Goal: Information Seeking & Learning: Learn about a topic

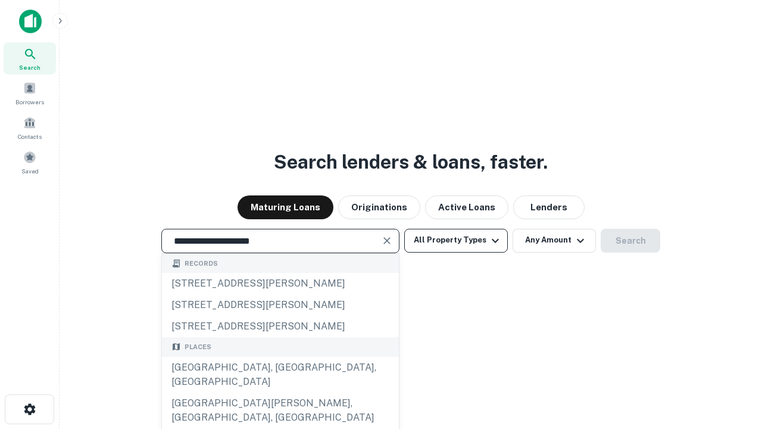
click at [280, 392] on div "[GEOGRAPHIC_DATA], [GEOGRAPHIC_DATA], [GEOGRAPHIC_DATA]" at bounding box center [280, 375] width 237 height 36
click at [456, 240] on button "All Property Types" at bounding box center [456, 241] width 104 height 24
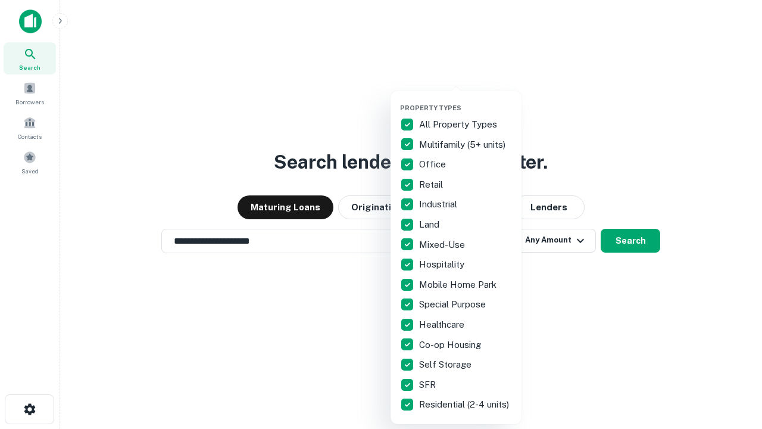
type input "**********"
click at [465, 100] on button "button" at bounding box center [465, 100] width 131 height 1
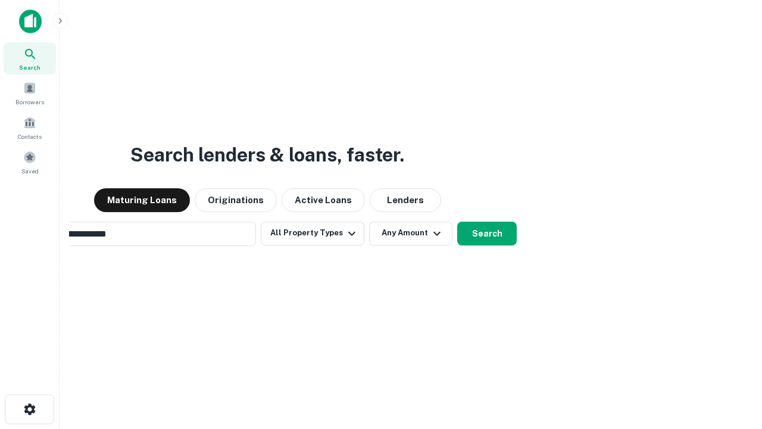
scroll to position [18, 0]
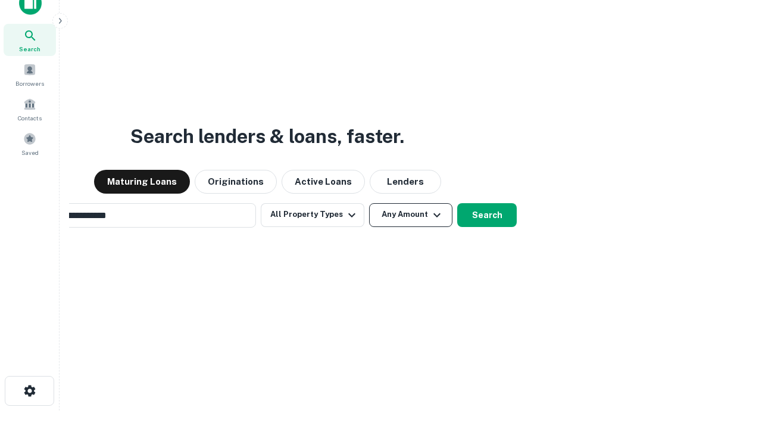
click at [369, 203] on button "Any Amount" at bounding box center [410, 215] width 83 height 24
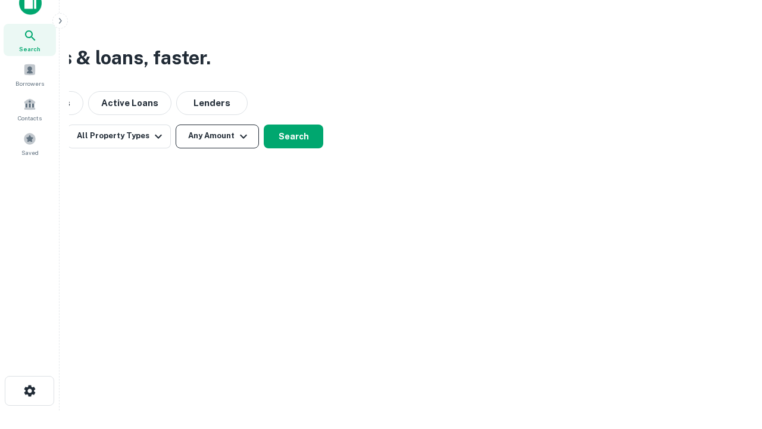
scroll to position [19, 0]
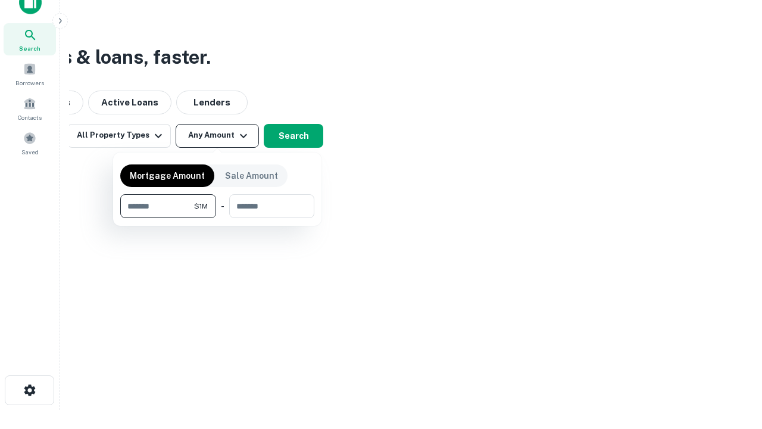
type input "*******"
click at [217, 218] on button "button" at bounding box center [217, 218] width 194 height 1
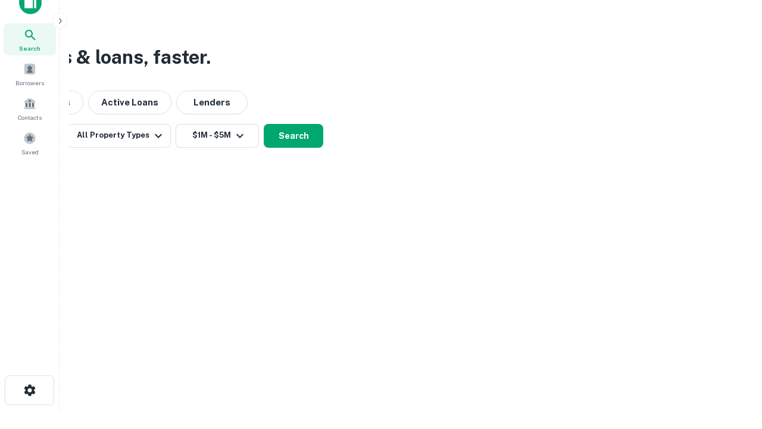
scroll to position [18, 0]
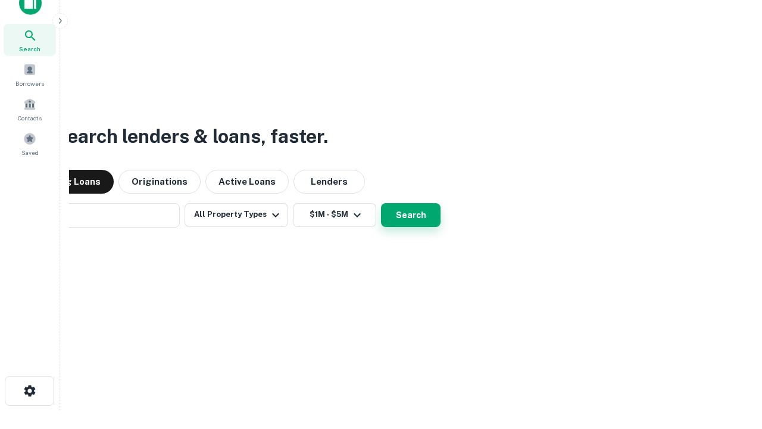
click at [381, 203] on button "Search" at bounding box center [411, 215] width 60 height 24
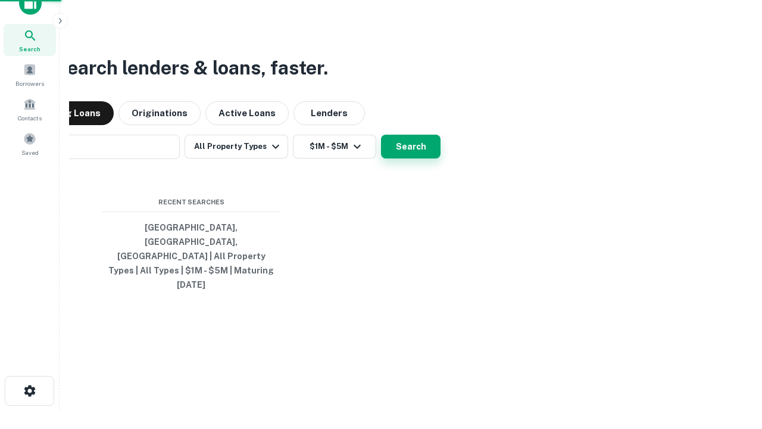
scroll to position [19, 0]
